Goal: Task Accomplishment & Management: Use online tool/utility

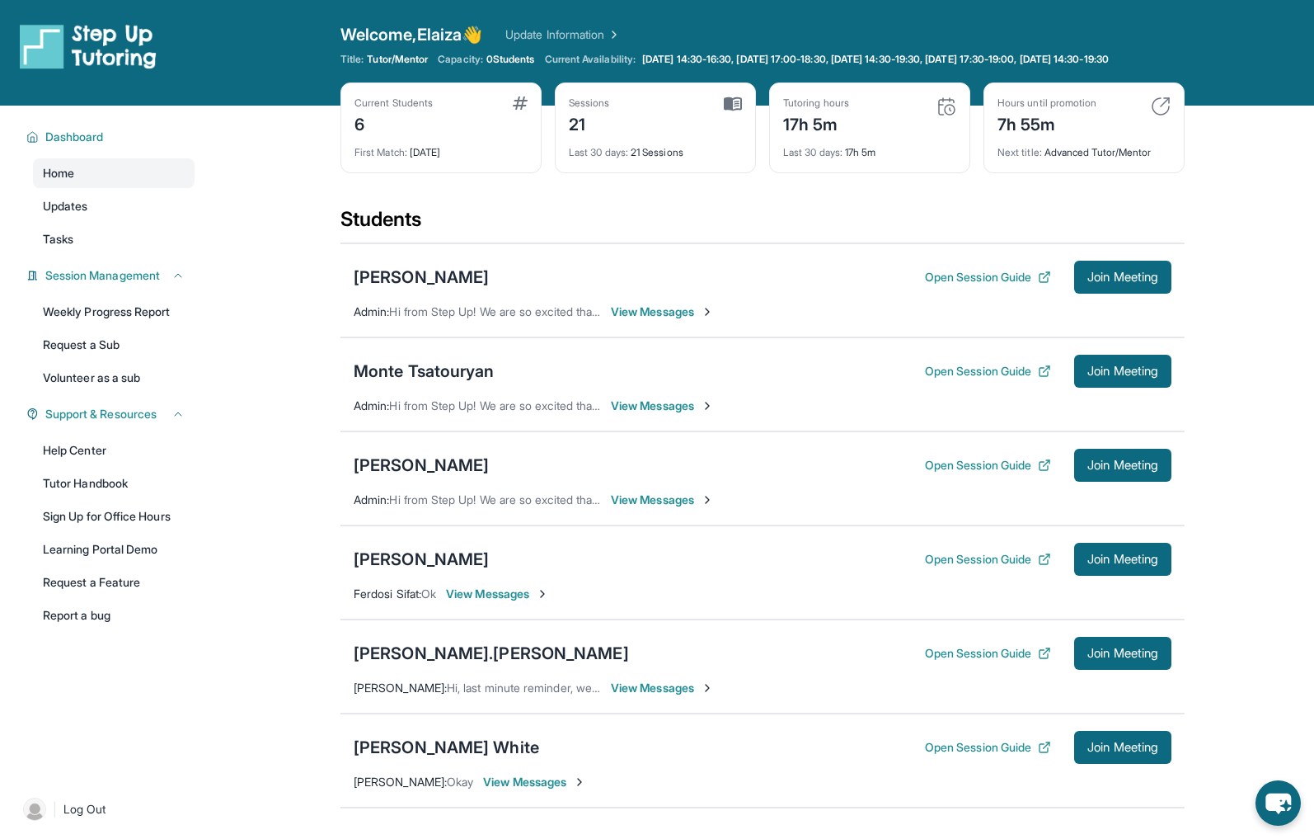
scroll to position [125, 0]
click at [440, 289] on div "[PERSON_NAME]" at bounding box center [421, 277] width 135 height 23
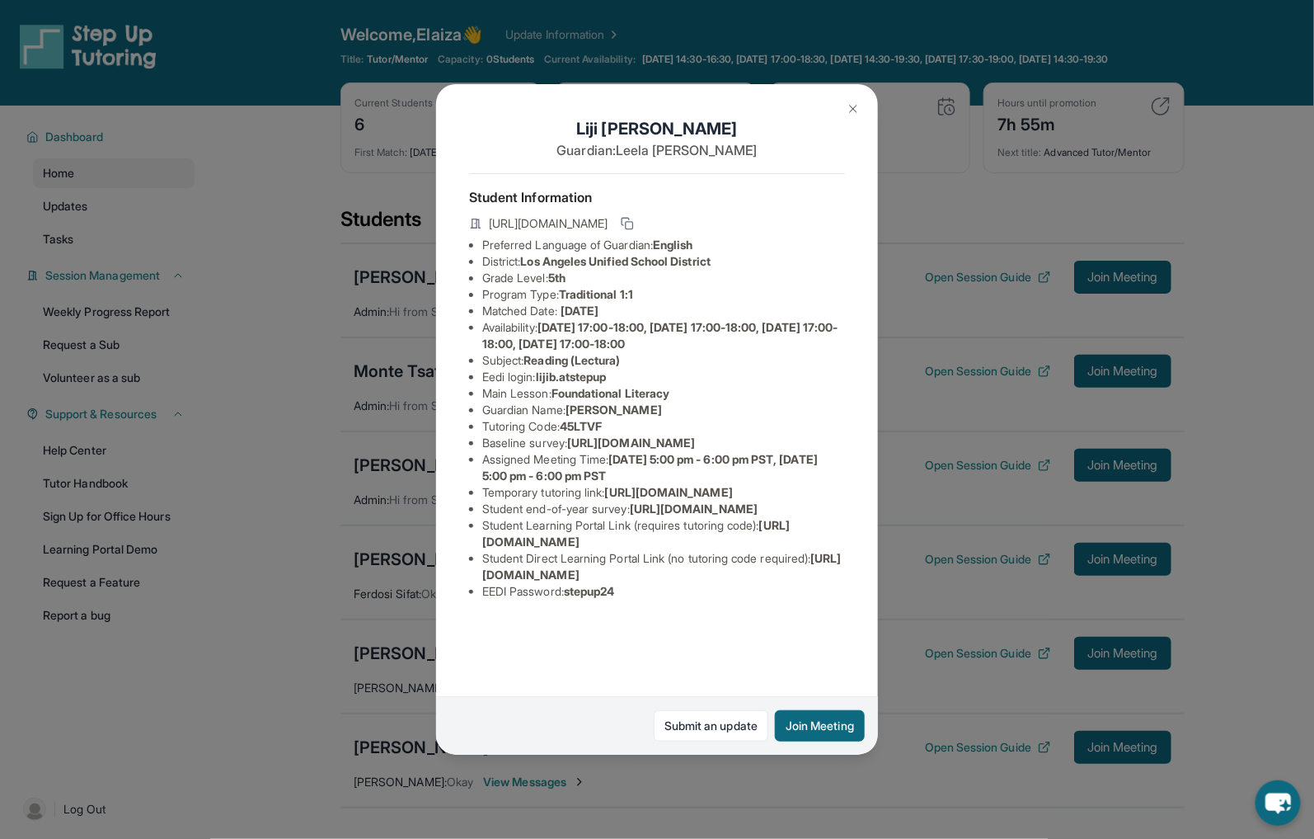
scroll to position [31, 0]
click at [859, 104] on img at bounding box center [853, 108] width 13 height 13
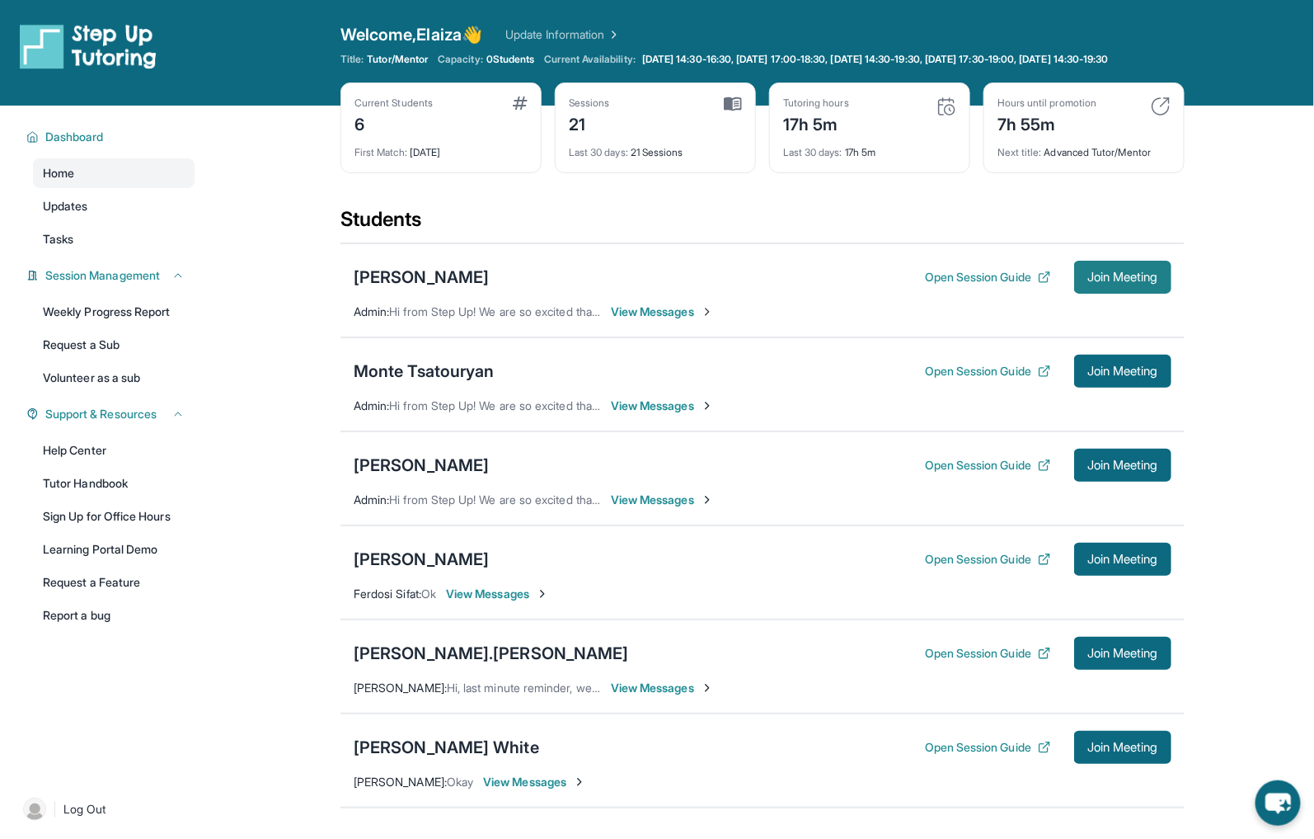
click at [1102, 282] on span "Join Meeting" at bounding box center [1123, 277] width 71 height 10
